Goal: Task Accomplishment & Management: Complete application form

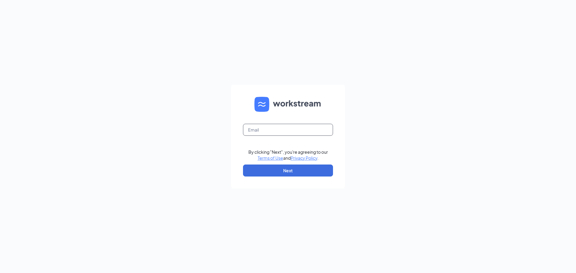
click at [294, 136] on form "By clicking "Next", you're agreeing to our Terms of Use and Privacy Policy . Ne…" at bounding box center [288, 137] width 114 height 104
click at [294, 132] on input "text" at bounding box center [288, 130] width 90 height 12
type input "[PERSON_NAME][EMAIL_ADDRESS][DOMAIN_NAME]"
click at [312, 176] on button "Next" at bounding box center [288, 171] width 90 height 12
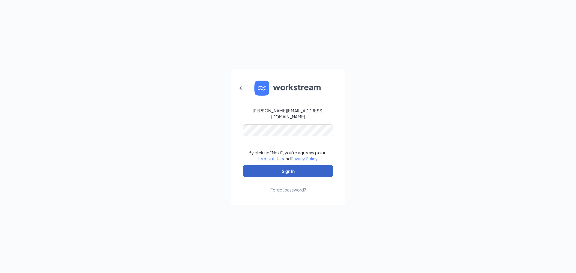
click at [291, 169] on button "Sign In" at bounding box center [288, 171] width 90 height 12
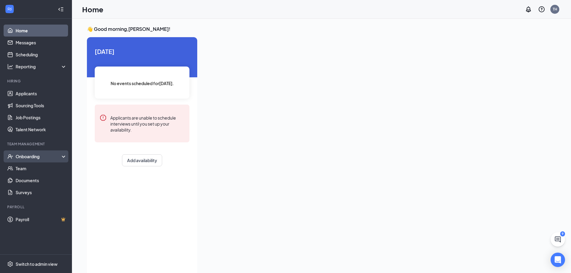
click at [21, 158] on div "Onboarding" at bounding box center [39, 157] width 46 height 6
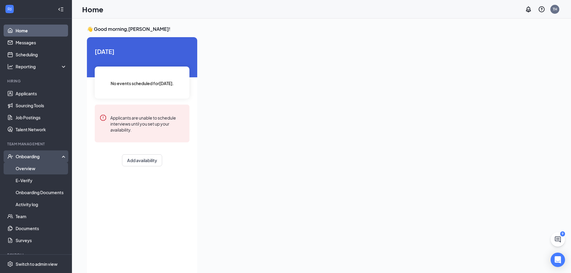
click at [27, 169] on link "Overview" at bounding box center [41, 169] width 51 height 12
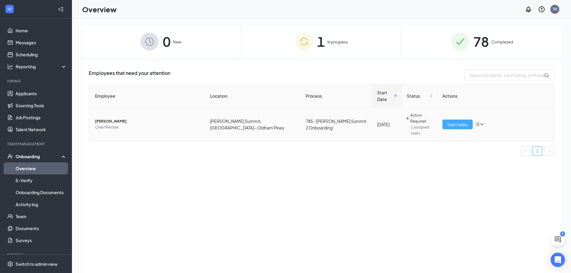
click at [453, 121] on span "Start tasks" at bounding box center [457, 124] width 21 height 7
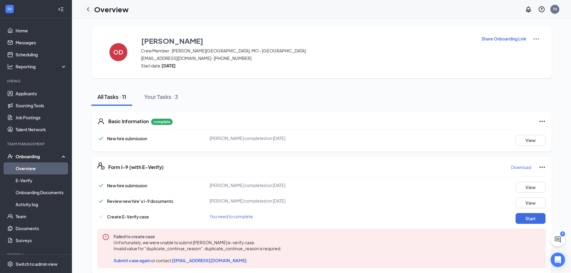
click at [87, 14] on div at bounding box center [88, 9] width 12 height 12
click at [89, 5] on div at bounding box center [88, 9] width 12 height 12
click at [89, 9] on icon "ChevronLeft" at bounding box center [88, 9] width 7 height 7
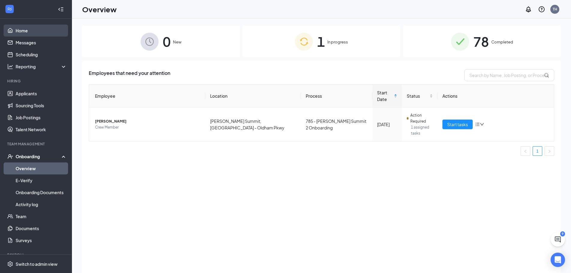
click at [43, 27] on link "Home" at bounding box center [41, 31] width 51 height 12
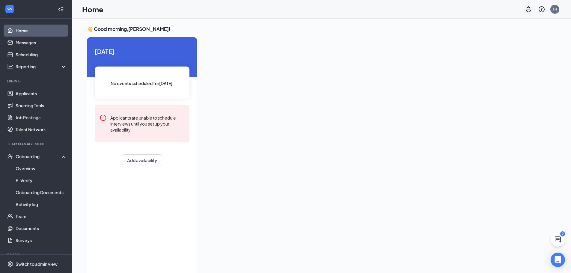
click at [531, 11] on icon "Notifications" at bounding box center [528, 9] width 7 height 7
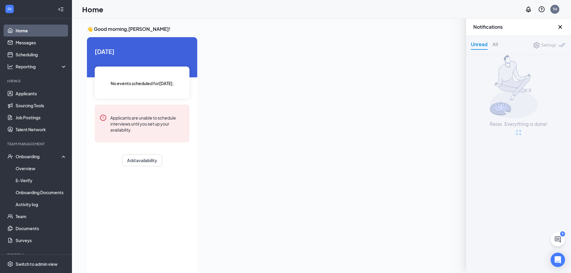
click at [559, 28] on icon "Cross" at bounding box center [560, 26] width 7 height 7
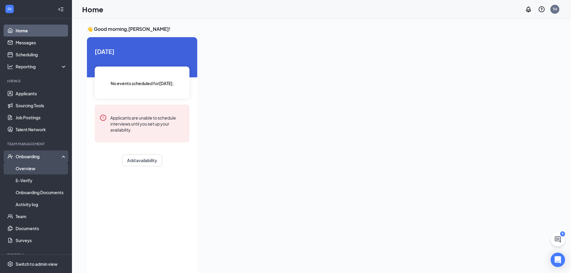
click at [32, 168] on link "Overview" at bounding box center [41, 169] width 51 height 12
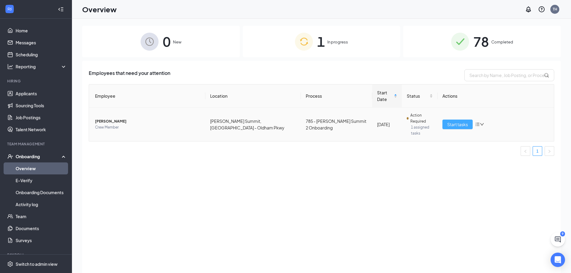
click at [459, 121] on span "Start tasks" at bounding box center [457, 124] width 21 height 7
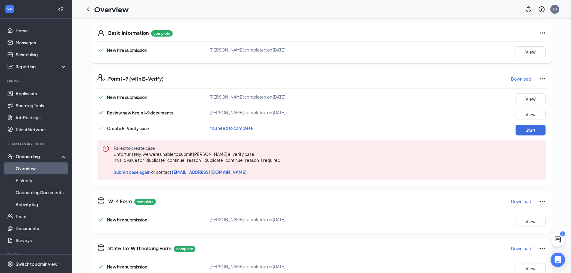
scroll to position [90, 0]
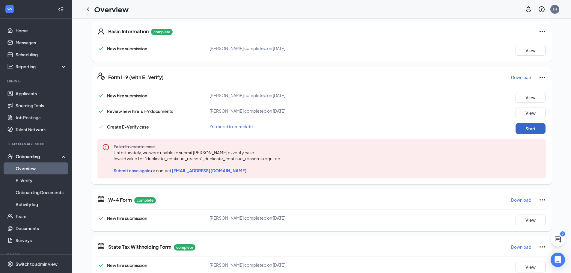
click at [533, 133] on button "Start" at bounding box center [531, 128] width 30 height 11
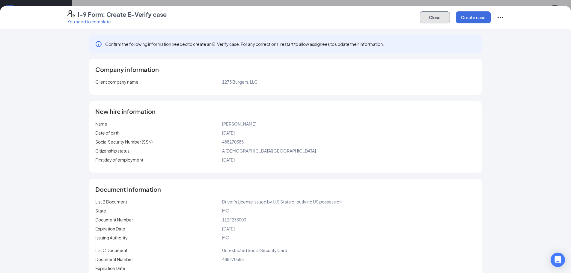
click at [442, 17] on button "Close" at bounding box center [435, 17] width 30 height 12
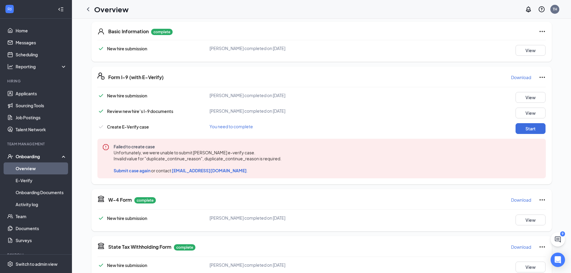
click at [125, 171] on span "Submit case again" at bounding box center [132, 170] width 37 height 5
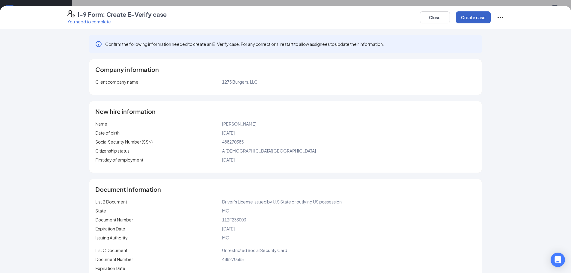
click at [469, 17] on button "Create case" at bounding box center [473, 17] width 35 height 12
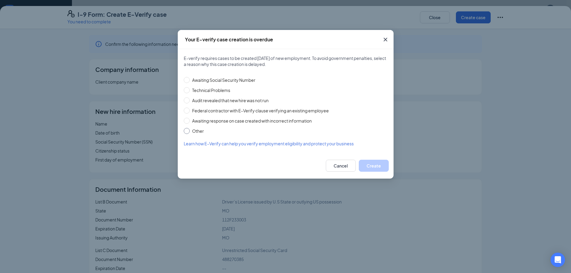
click at [188, 132] on input "Other" at bounding box center [187, 131] width 6 height 6
radio input "true"
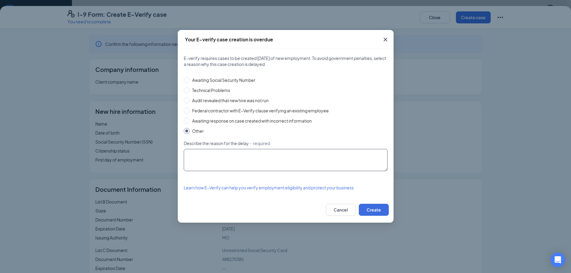
click at [211, 161] on textarea "Describe the reason for the delay ・required" at bounding box center [286, 160] width 204 height 22
type textarea "E-Verify was down"
click at [363, 210] on button "Create" at bounding box center [374, 210] width 30 height 12
click at [373, 211] on button "Create" at bounding box center [374, 210] width 30 height 12
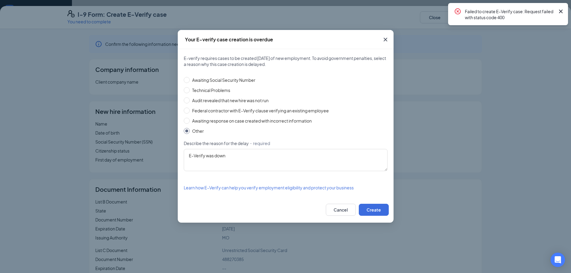
click at [561, 12] on icon "Cross" at bounding box center [561, 11] width 7 height 7
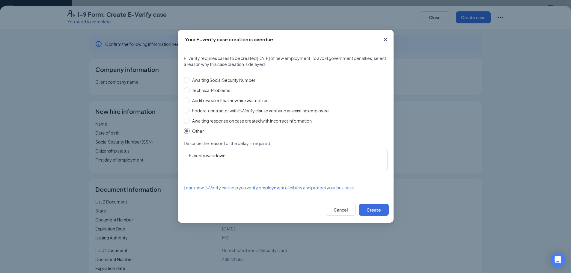
click at [384, 40] on icon "Cross" at bounding box center [385, 39] width 7 height 7
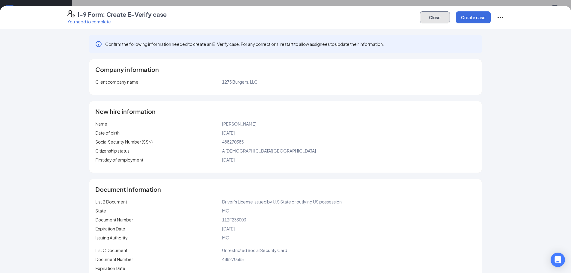
click at [433, 14] on button "Close" at bounding box center [435, 17] width 30 height 12
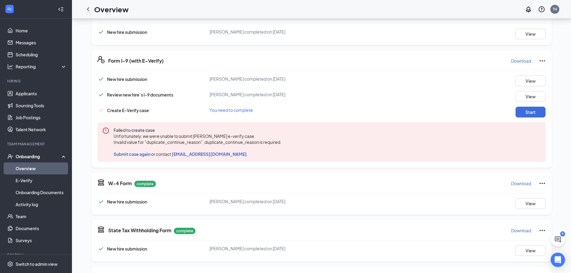
scroll to position [19, 0]
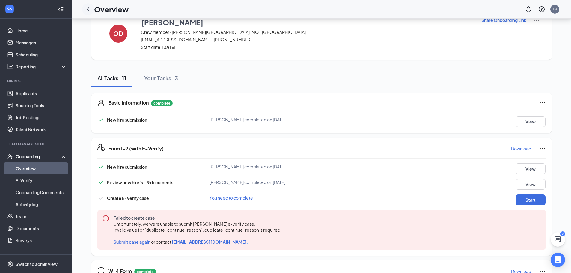
click at [91, 9] on icon "ChevronLeft" at bounding box center [88, 9] width 7 height 7
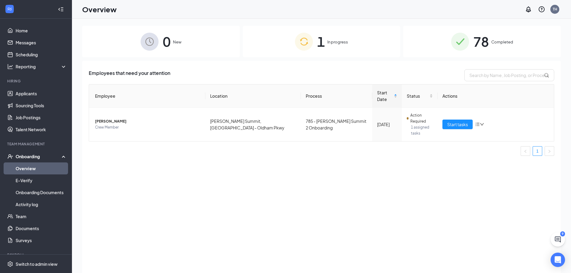
click at [332, 56] on div "1 In progress" at bounding box center [322, 41] width 158 height 31
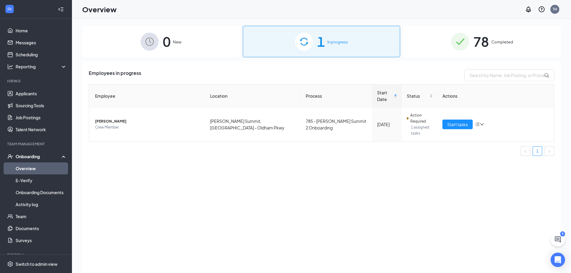
click at [423, 193] on div "Employees in progress Employee Location Process Start Date Status Actions [PERS…" at bounding box center [321, 174] width 479 height 227
click at [453, 121] on span "Start tasks" at bounding box center [457, 124] width 21 height 7
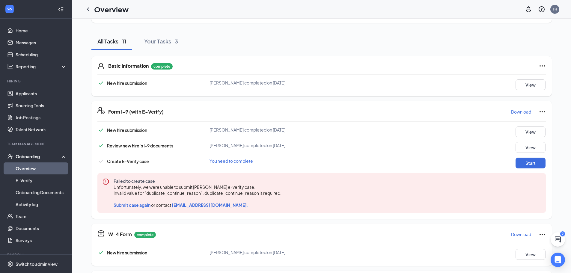
scroll to position [60, 0]
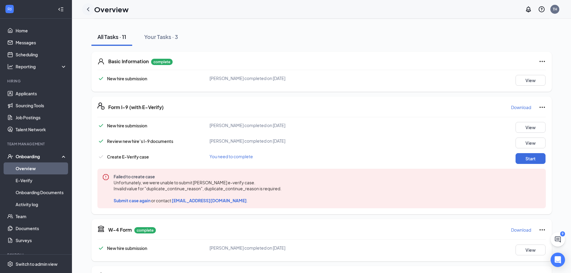
click at [87, 11] on icon "ChevronLeft" at bounding box center [88, 9] width 7 height 7
